Goal: Navigation & Orientation: Find specific page/section

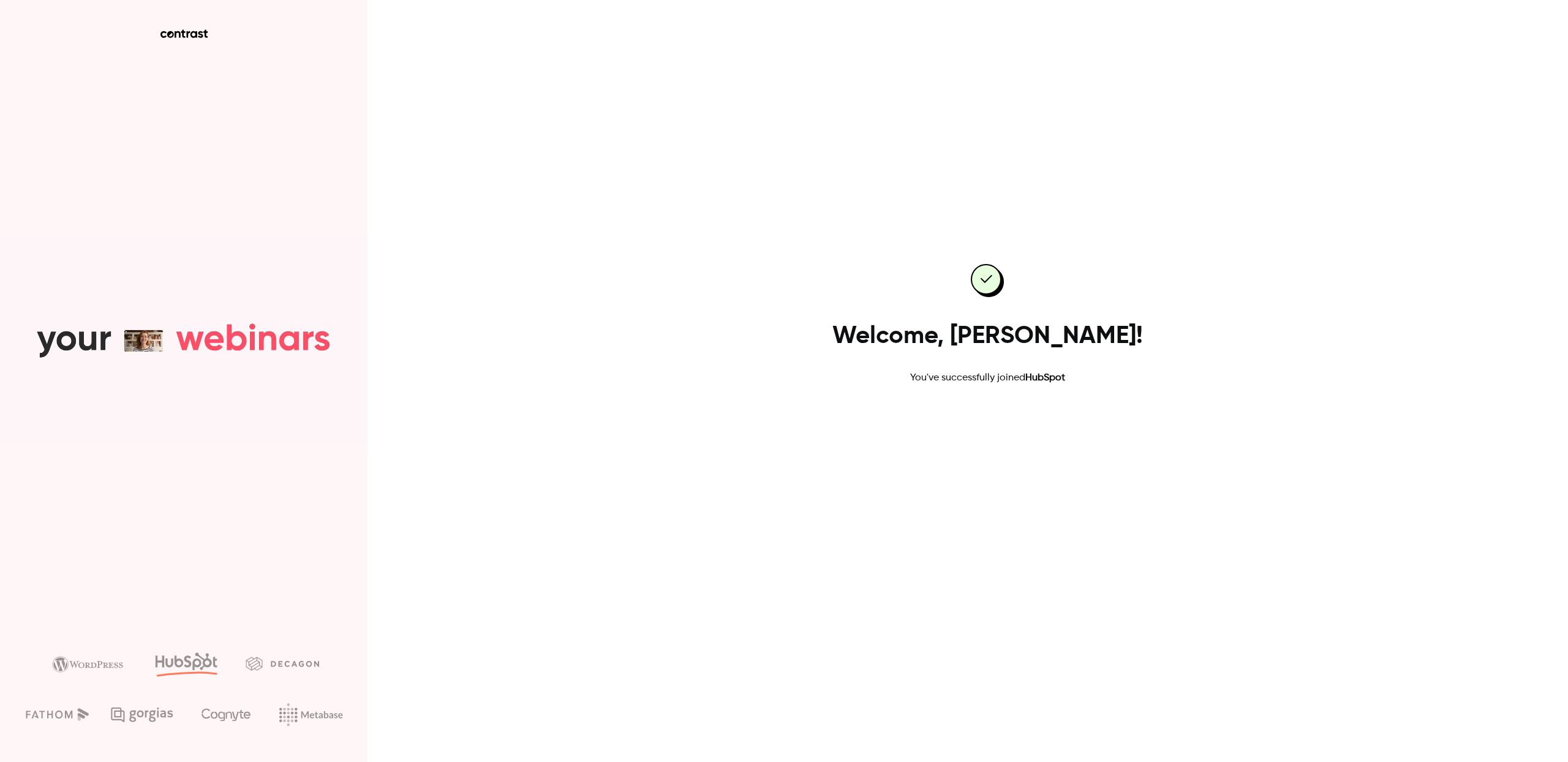
click at [988, 419] on link "Go to dashboard" at bounding box center [987, 424] width 104 height 29
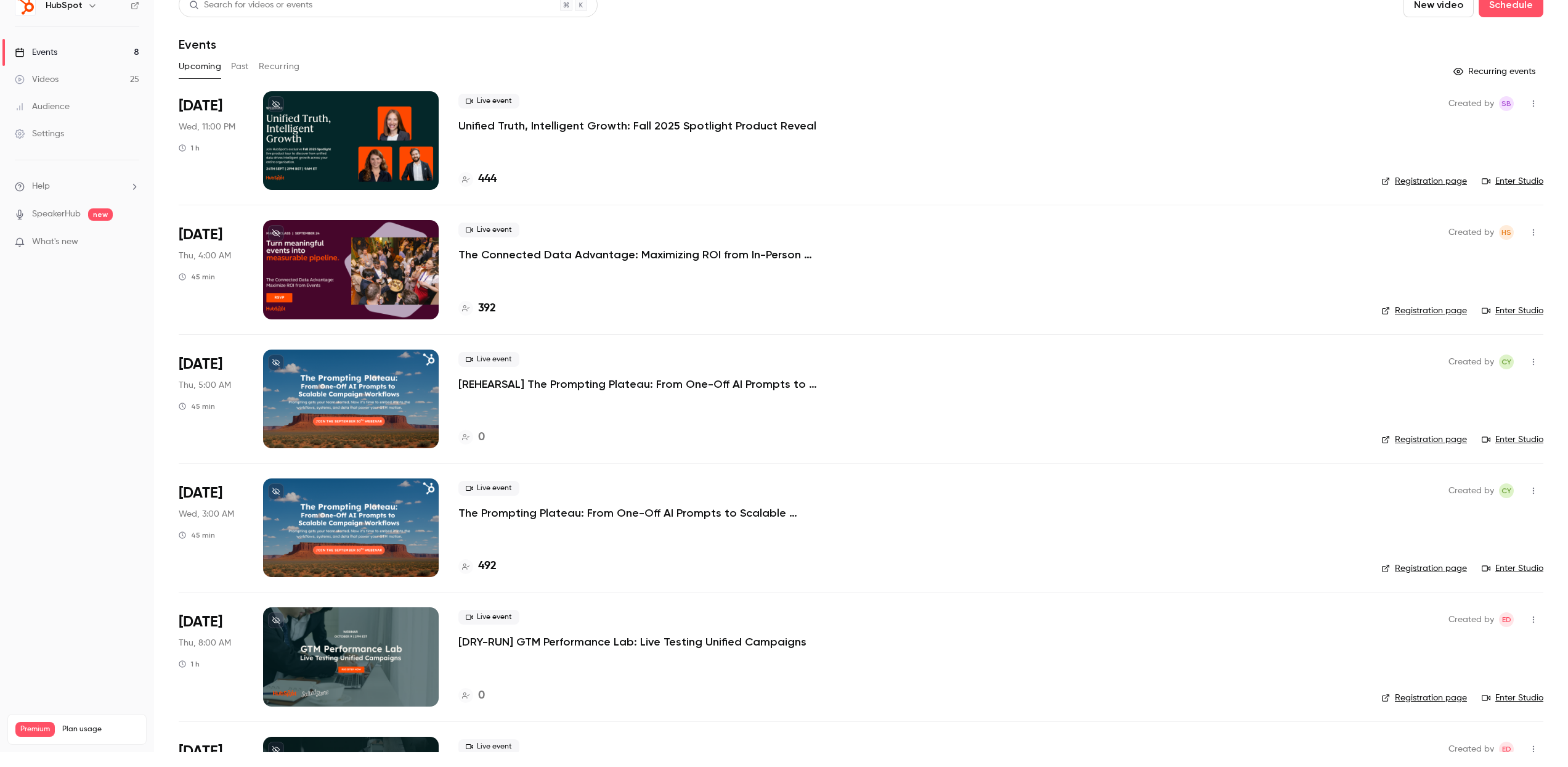
click at [78, 71] on link "Videos 25" at bounding box center [77, 79] width 154 height 27
